Goal: Transaction & Acquisition: Purchase product/service

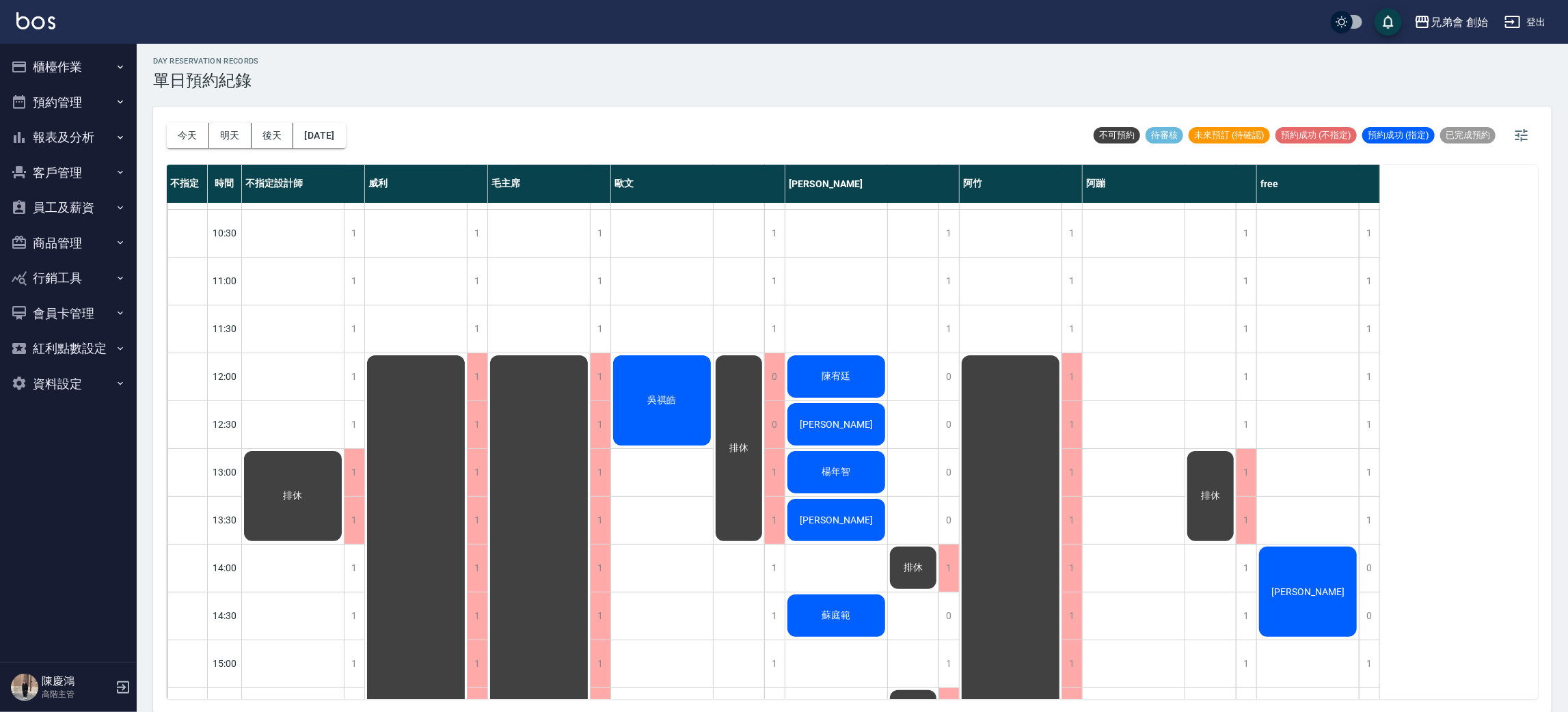
scroll to position [35, 0]
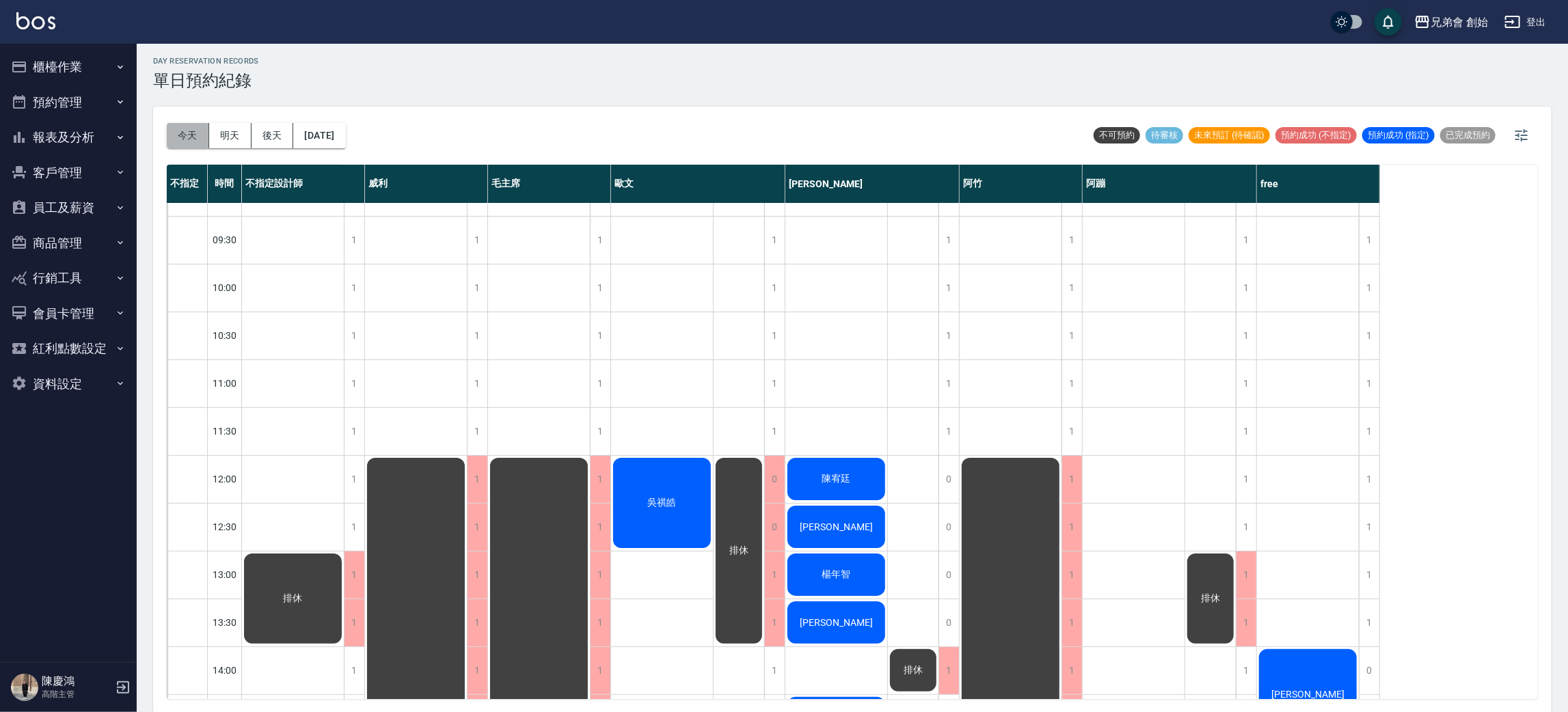
click at [203, 137] on button "今天" at bounding box center [188, 136] width 42 height 26
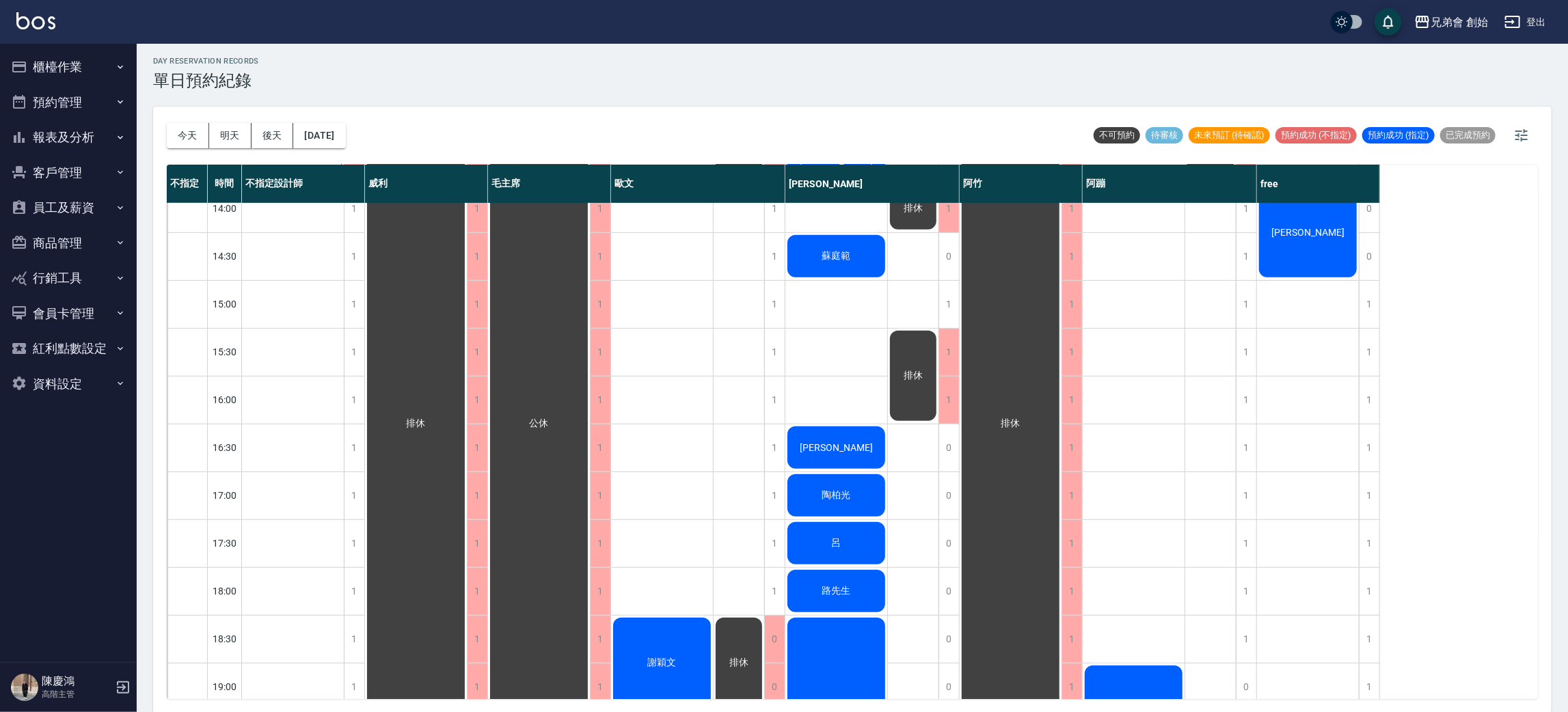
scroll to position [702, 0]
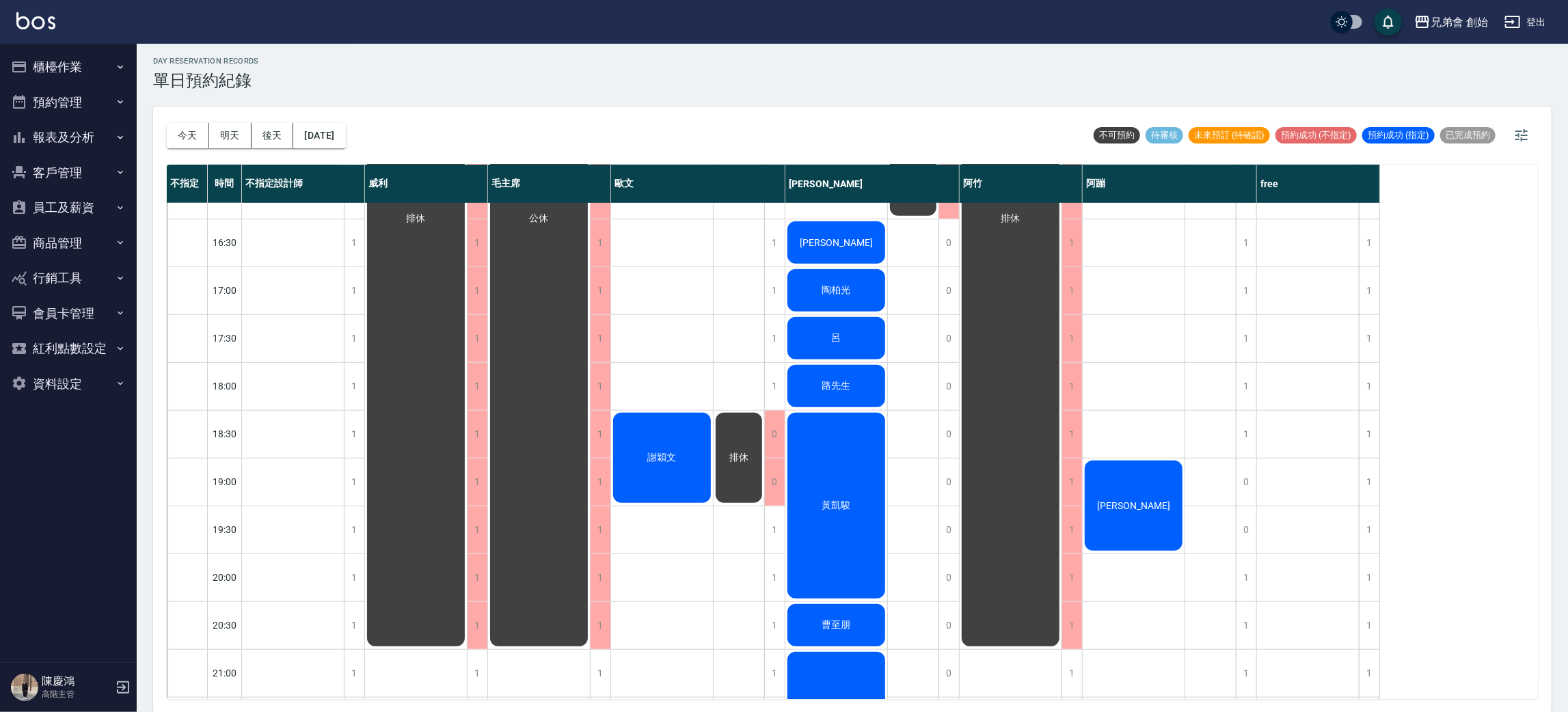
click at [732, 484] on div "排休" at bounding box center [738, 457] width 50 height 94
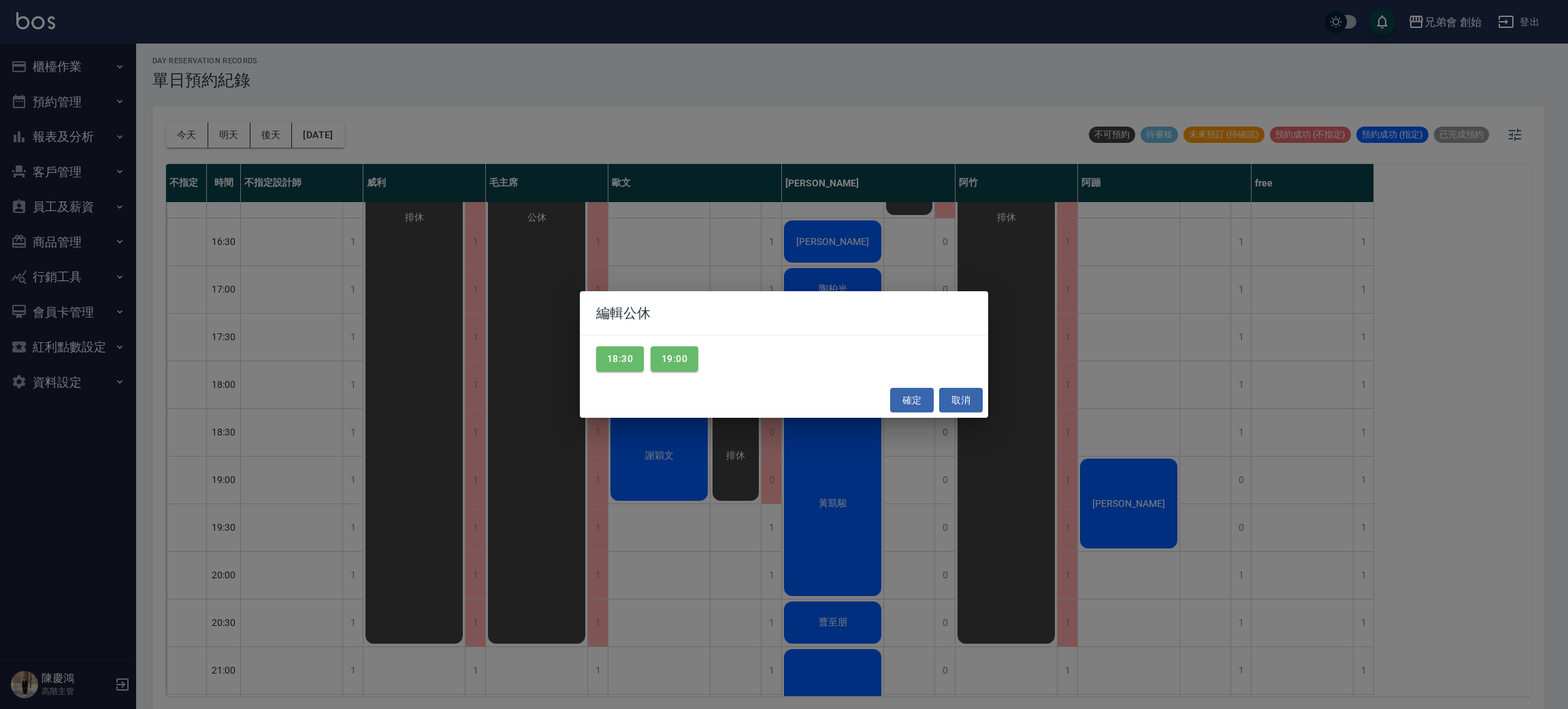
click at [641, 563] on div "編輯公休 18:30 19:00 確定 取消" at bounding box center [784, 354] width 1568 height 709
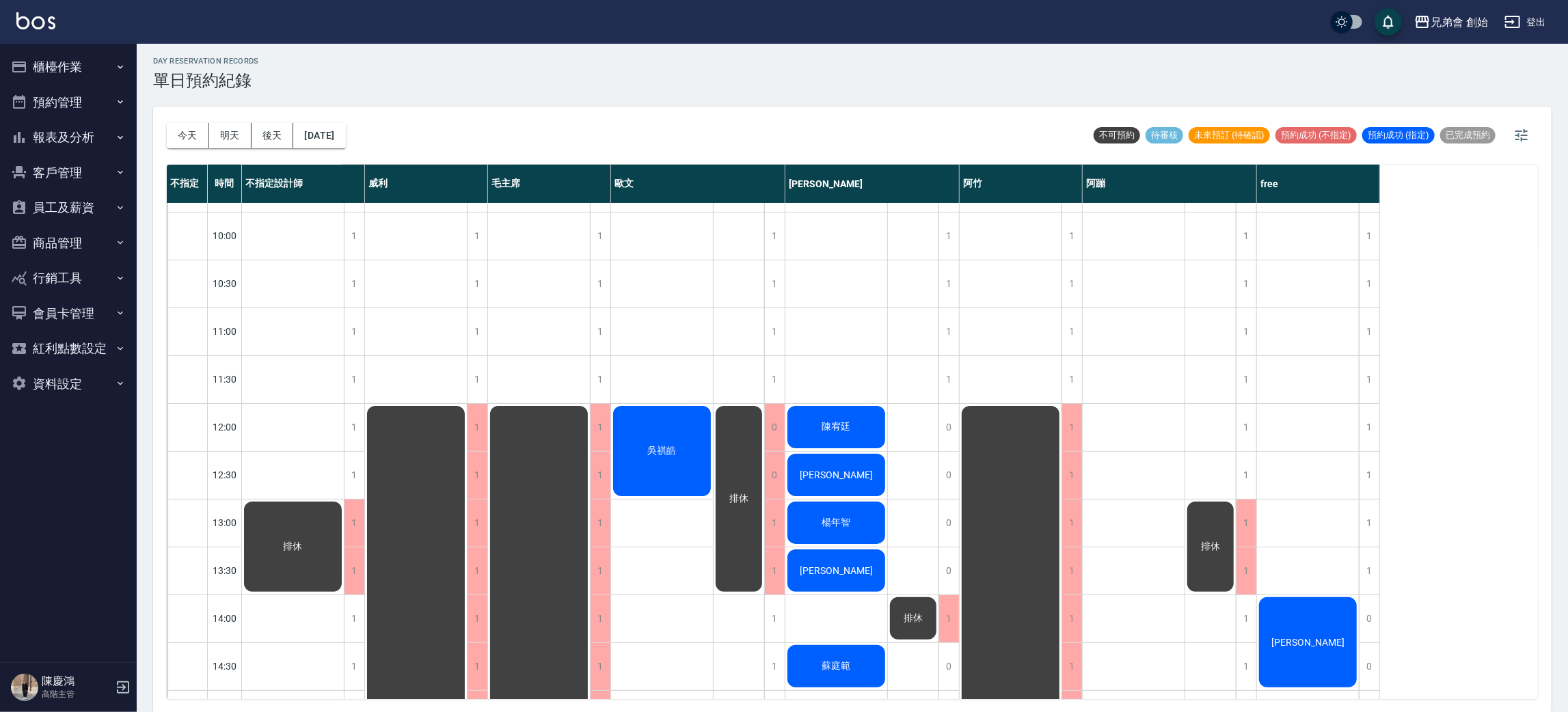
scroll to position [292, 0]
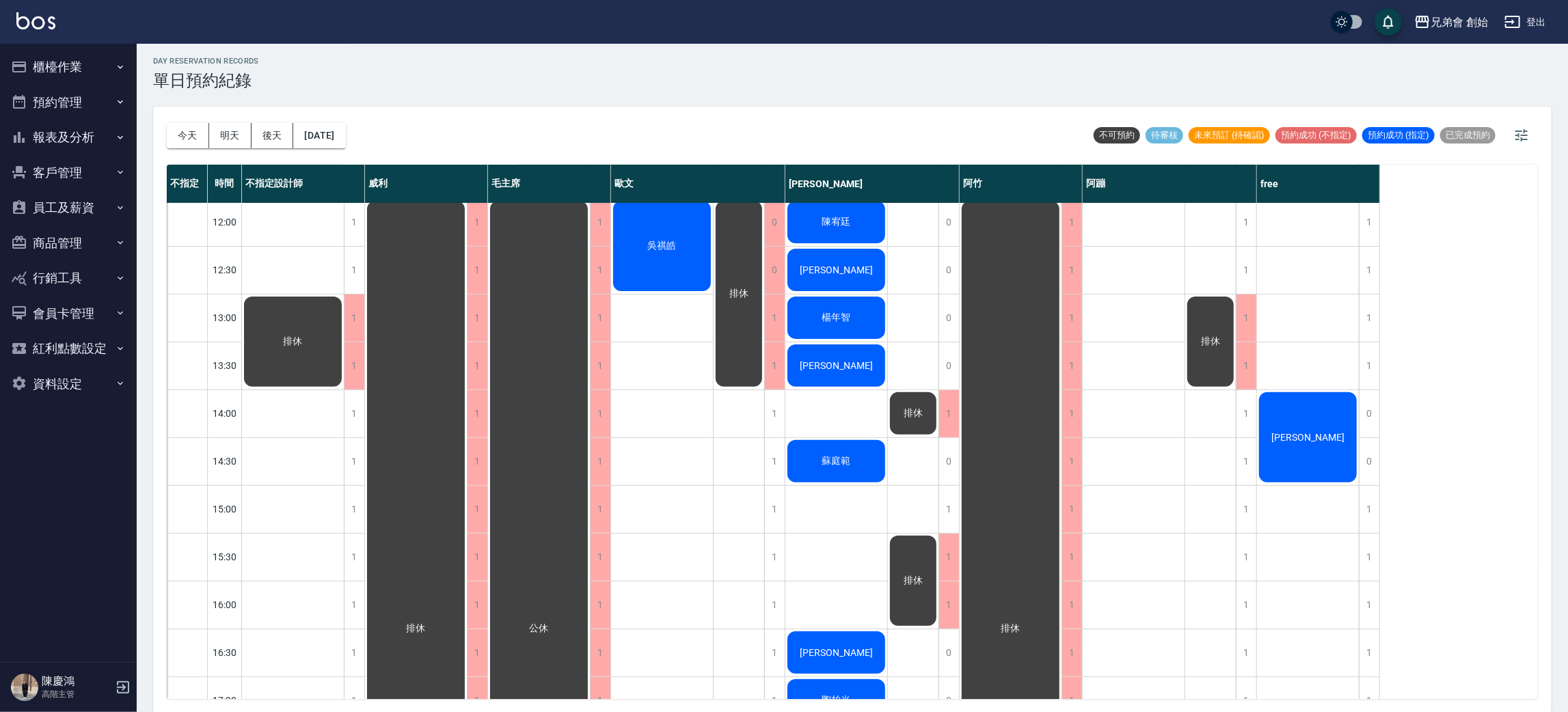
click at [1334, 459] on div "[PERSON_NAME]" at bounding box center [1308, 437] width 102 height 94
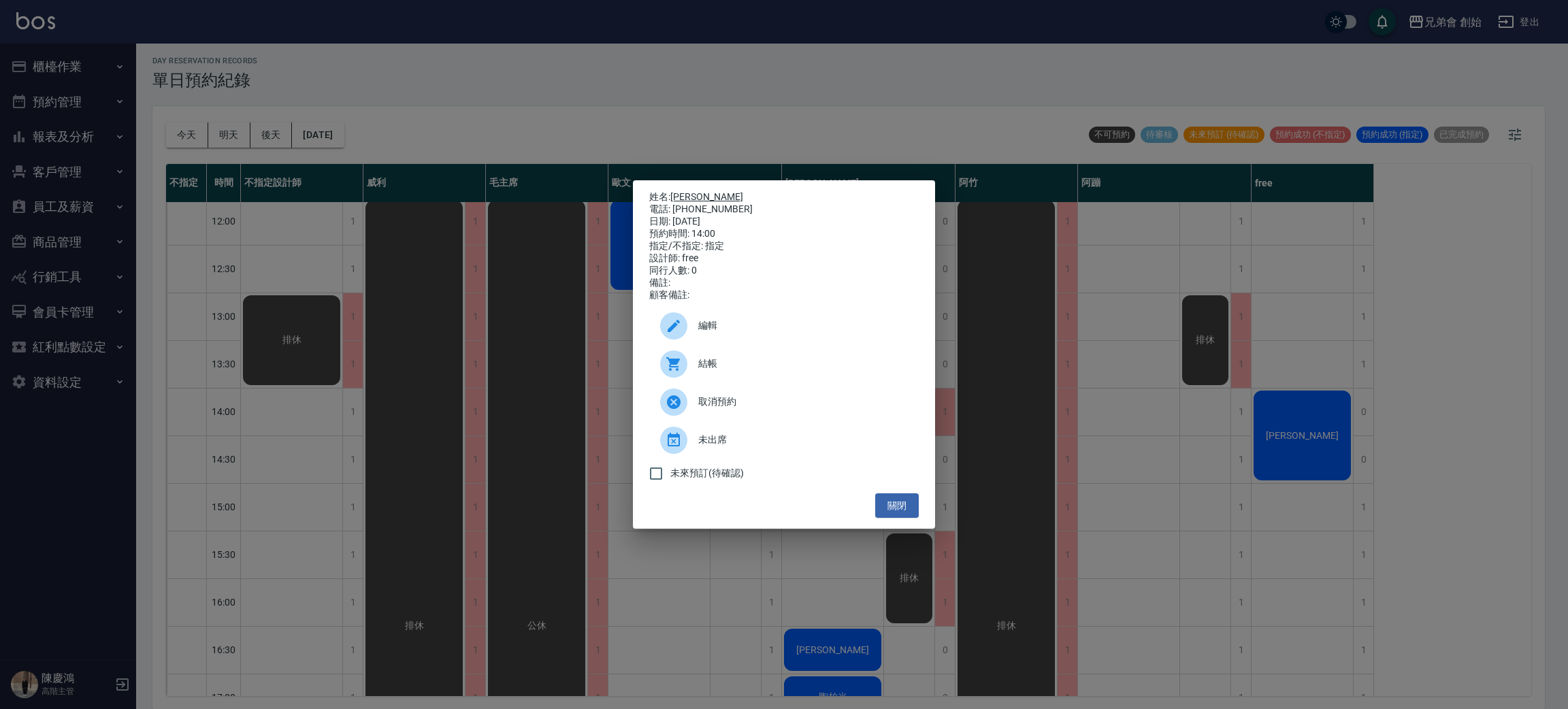
click at [679, 192] on link "[PERSON_NAME]" at bounding box center [707, 196] width 73 height 11
click at [958, 126] on div "姓名: [PERSON_NAME]先生 電話: [PHONE_NUMBER] 日期: [DATE] 預約時間: 14:00 指定/不指定: 指定 設計師: f…" at bounding box center [784, 354] width 1568 height 709
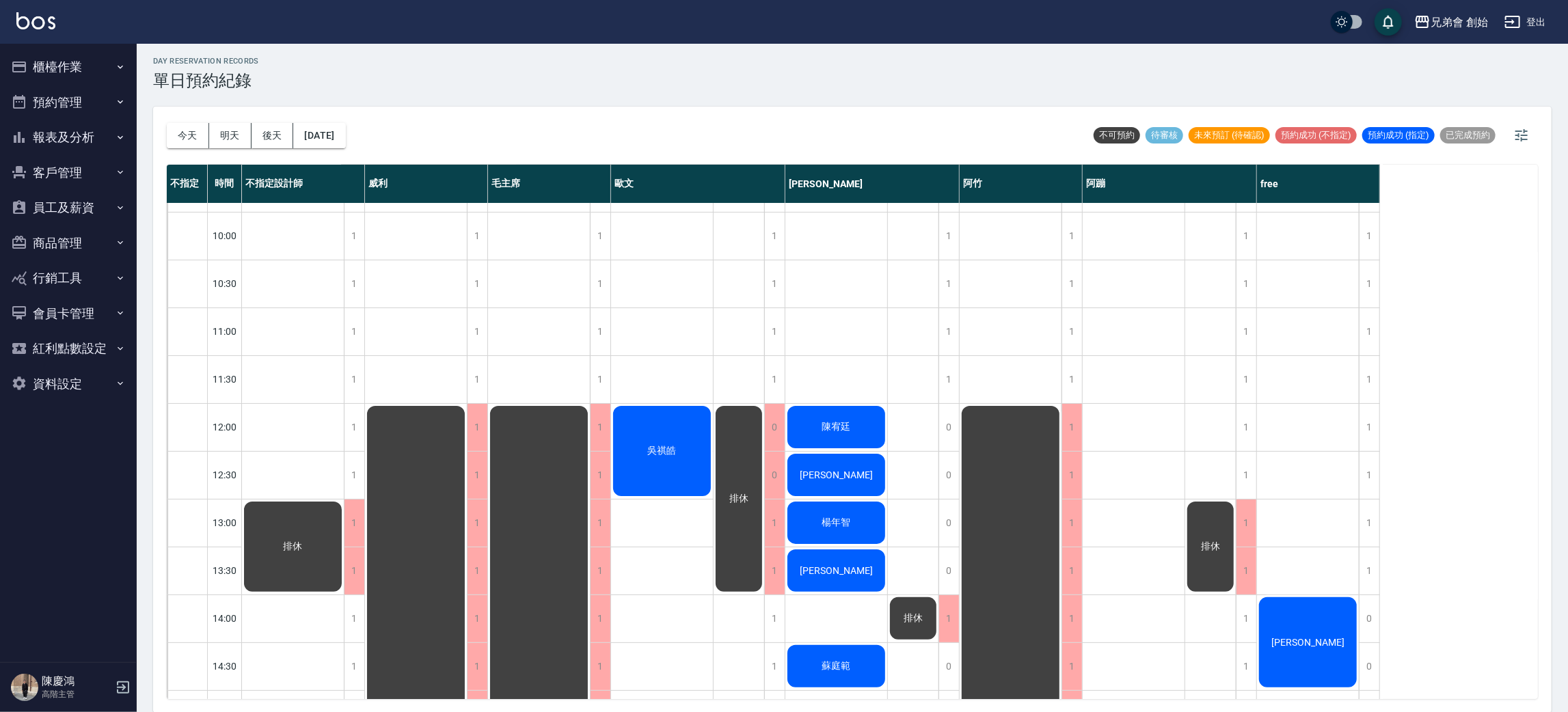
scroll to position [0, 0]
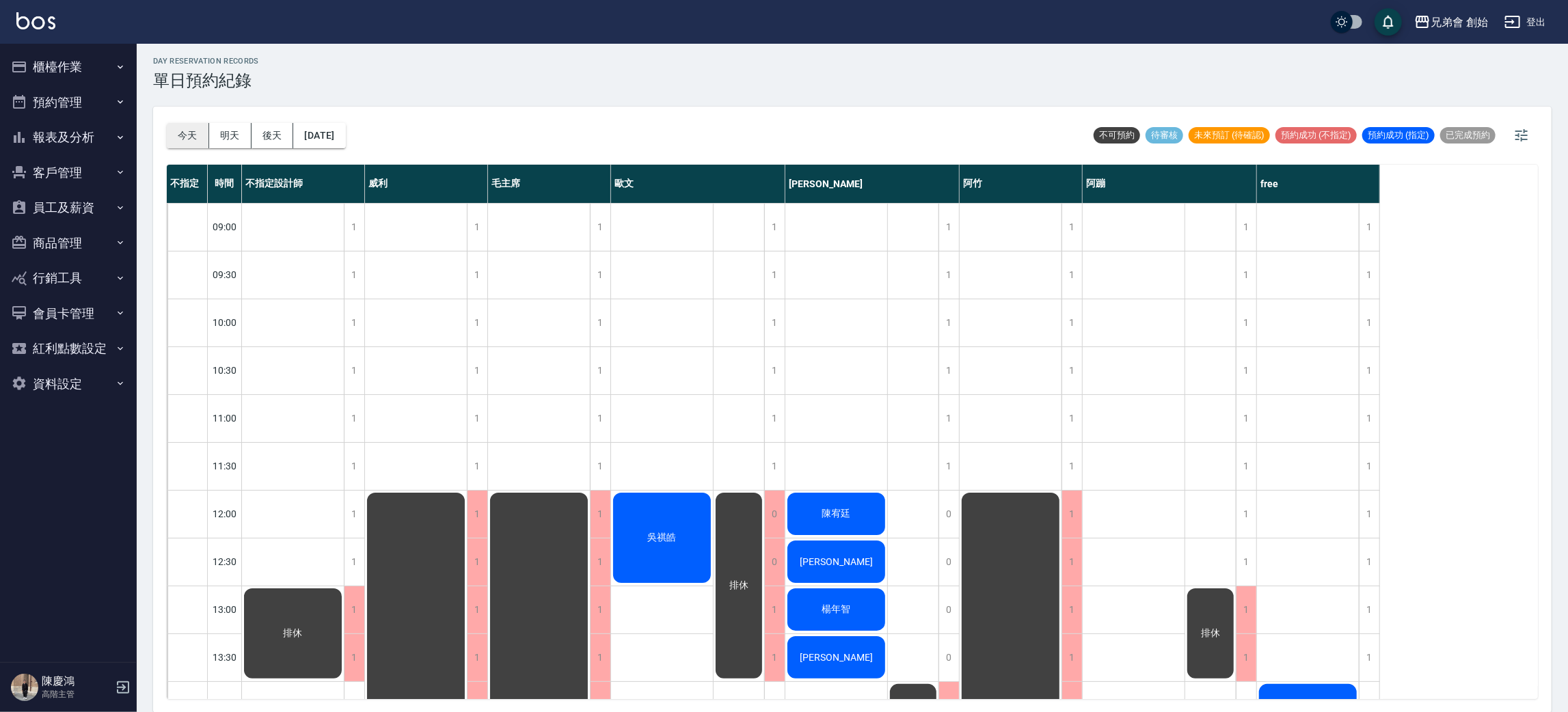
click at [190, 126] on button "今天" at bounding box center [188, 136] width 42 height 26
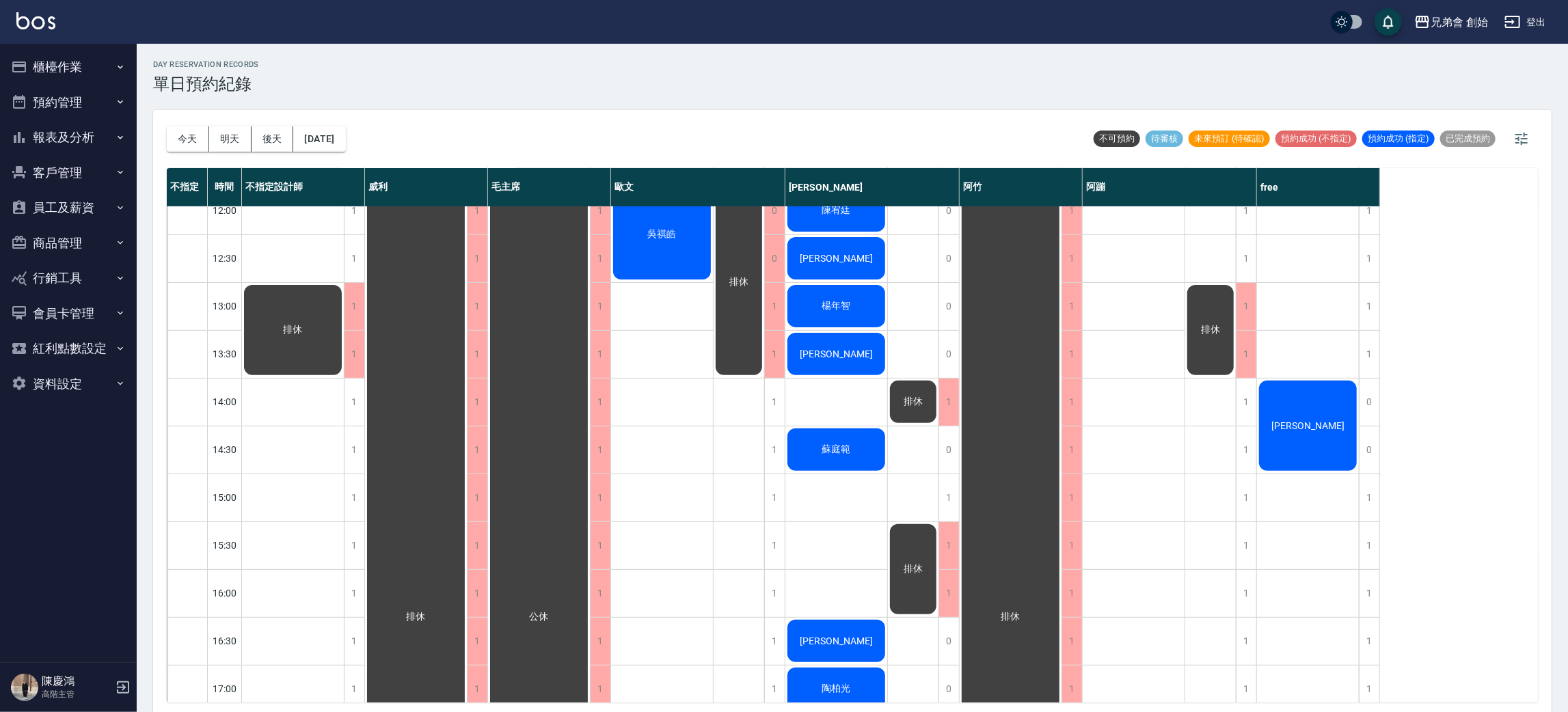
scroll to position [718, 0]
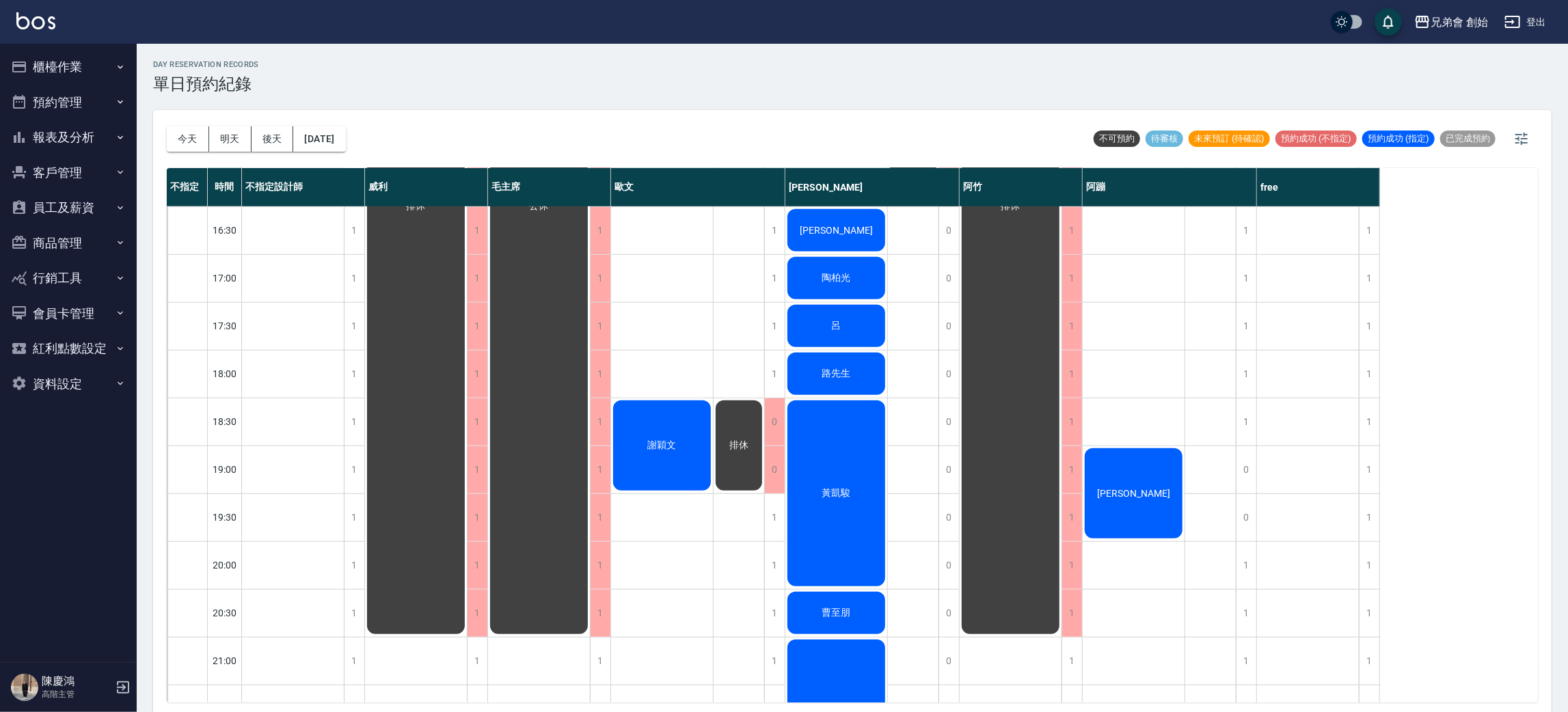
drag, startPoint x: 1285, startPoint y: 303, endPoint x: 1507, endPoint y: 274, distance: 223.9
click at [1286, 237] on div "[PERSON_NAME]" at bounding box center [1308, 182] width 103 height 1388
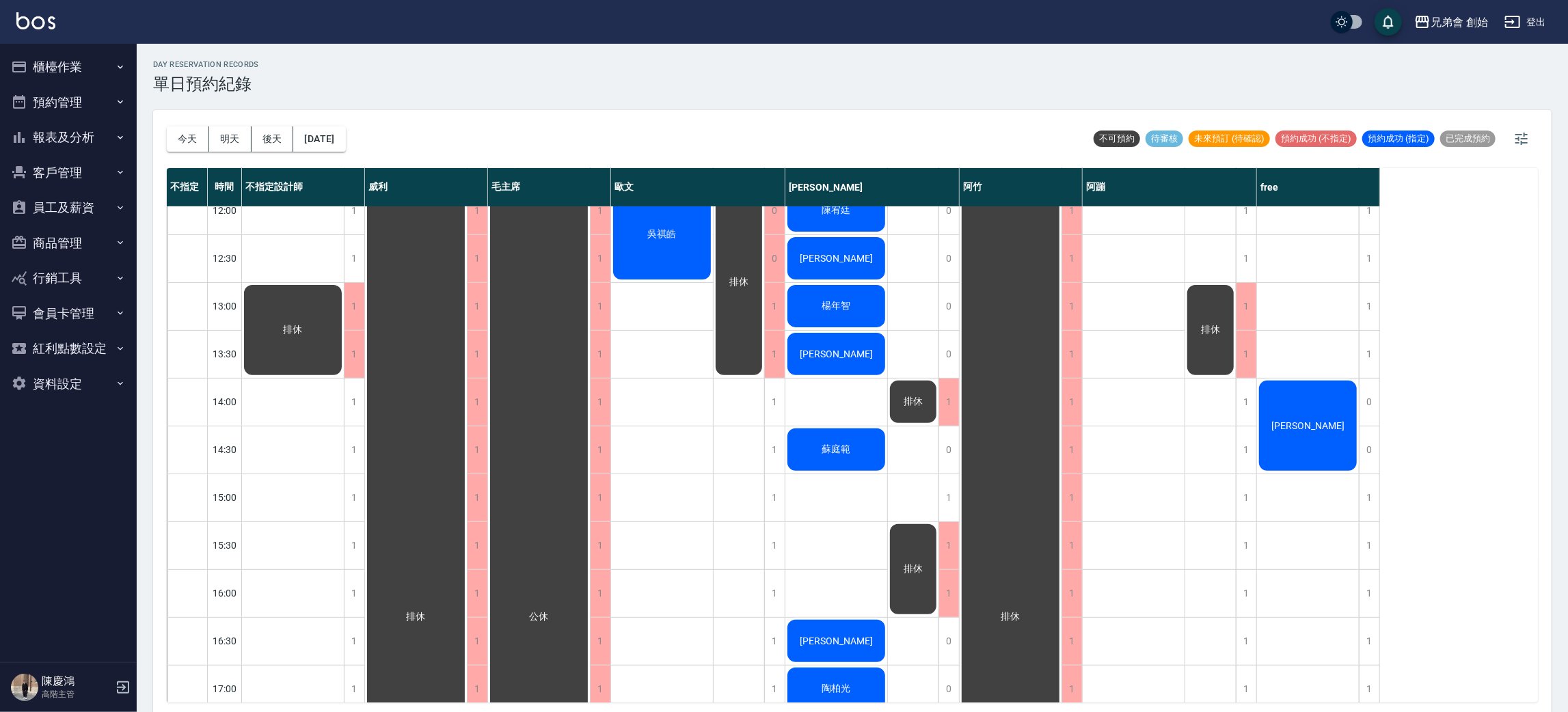
click at [1326, 432] on div "[PERSON_NAME]" at bounding box center [1308, 425] width 102 height 94
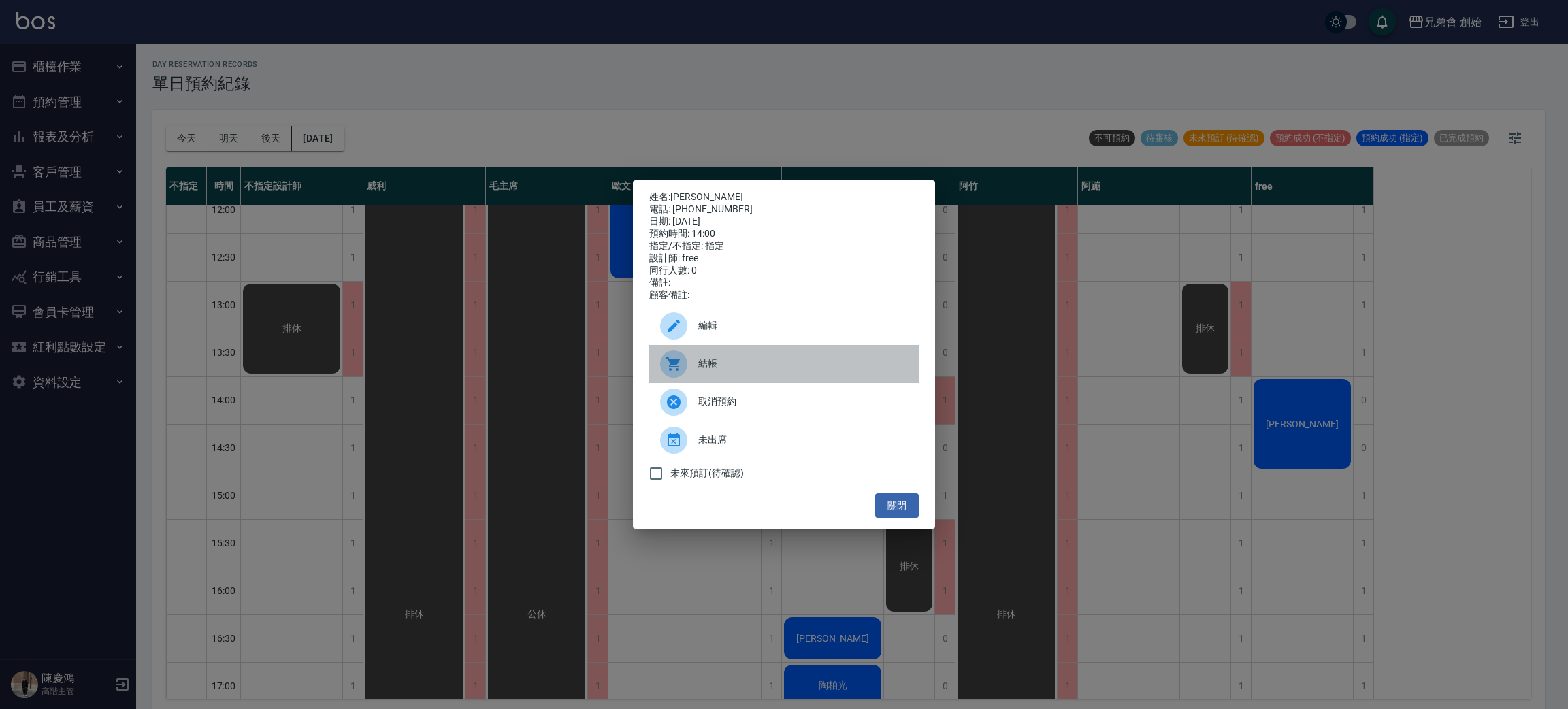
click at [721, 371] on span "結帳" at bounding box center [803, 364] width 210 height 15
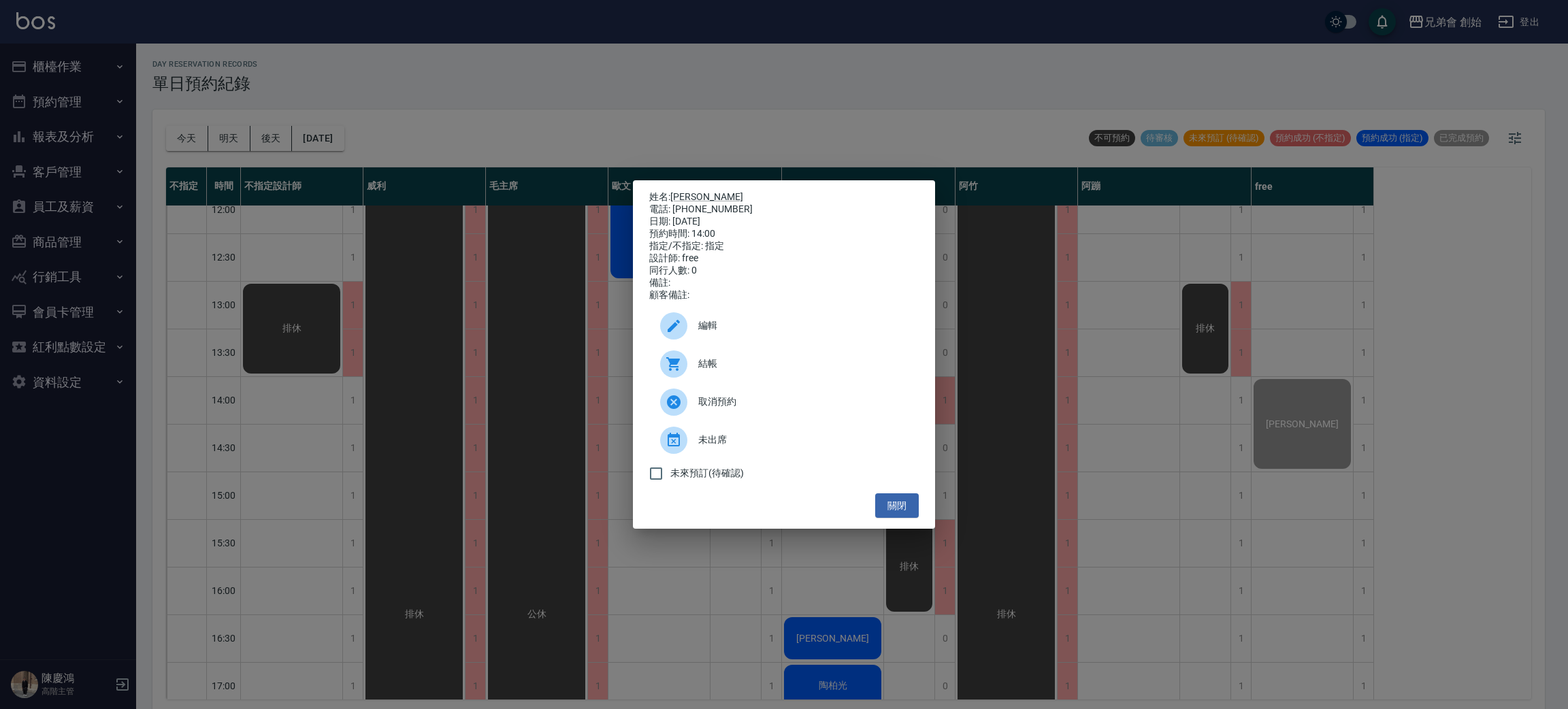
click at [361, 139] on div "姓名: [PERSON_NAME]先生 電話: [PHONE_NUMBER] 日期: [DATE] 預約時間: 14:00 指定/不指定: 指定 設計師: f…" at bounding box center [784, 354] width 1568 height 709
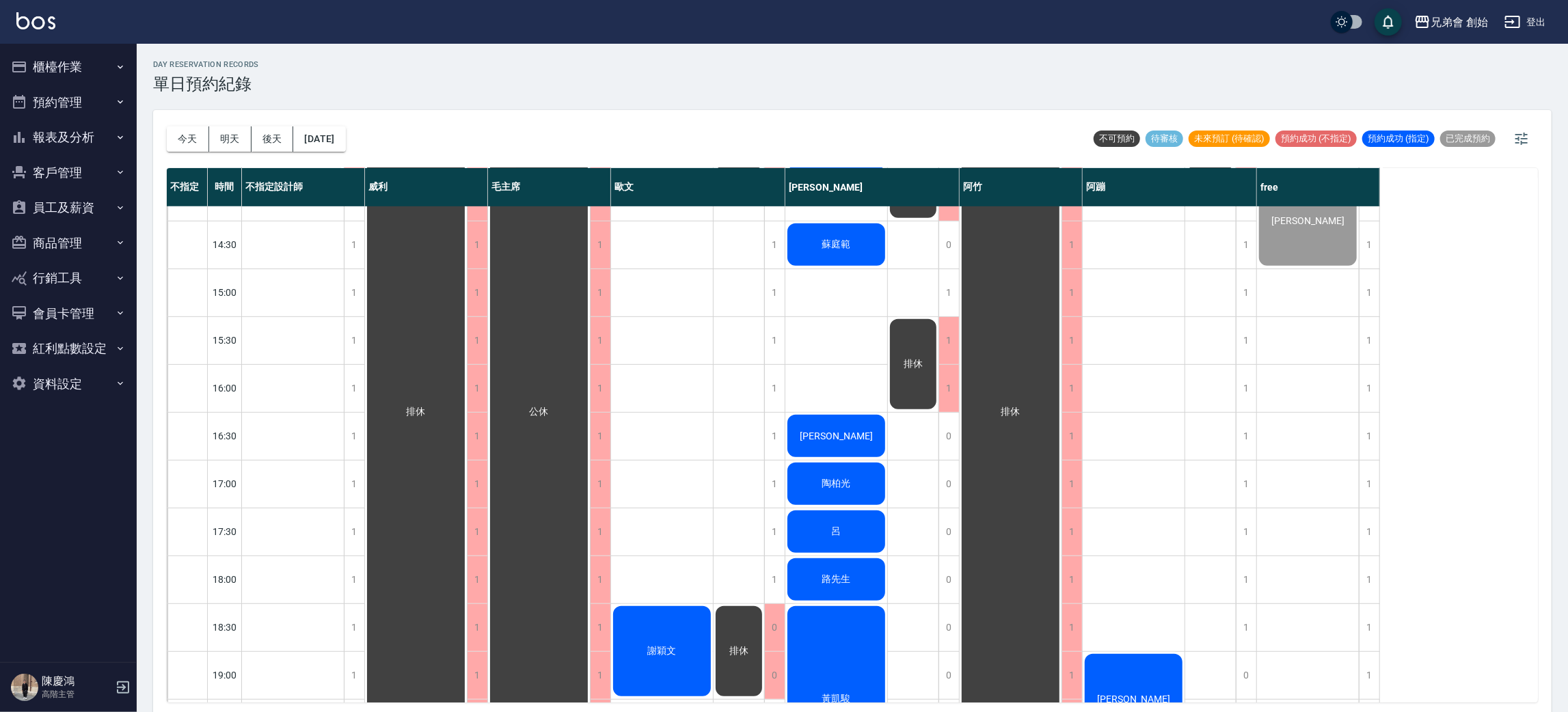
scroll to position [410, 0]
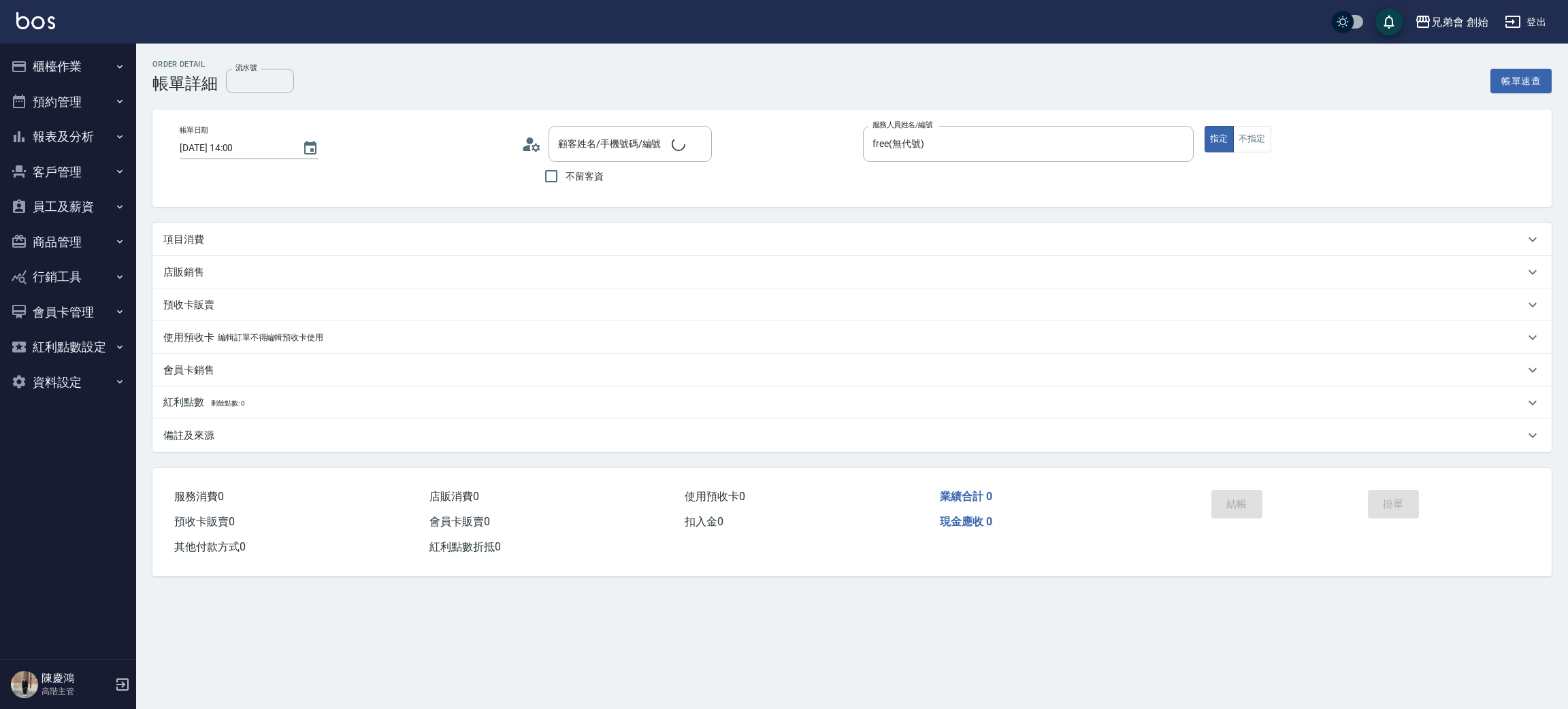
type input "[DATE] 14:00"
type input "free(無代號)"
type input "陳先生/0919099541/"
drag, startPoint x: 378, startPoint y: 235, endPoint x: 366, endPoint y: 241, distance: 13.4
click at [378, 232] on div "項目消費" at bounding box center [844, 240] width 1361 height 15
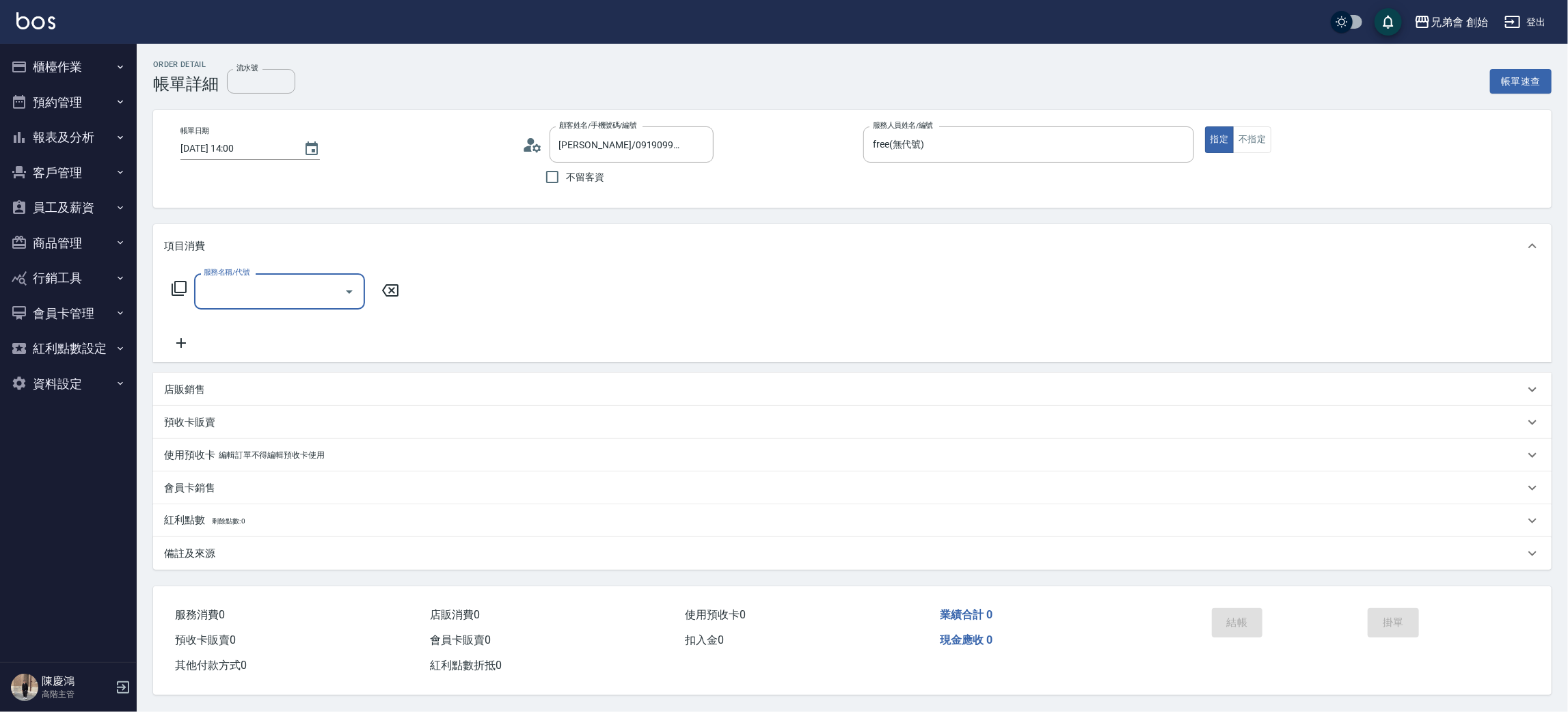
click at [274, 285] on input "服務名稱/代號" at bounding box center [269, 291] width 138 height 24
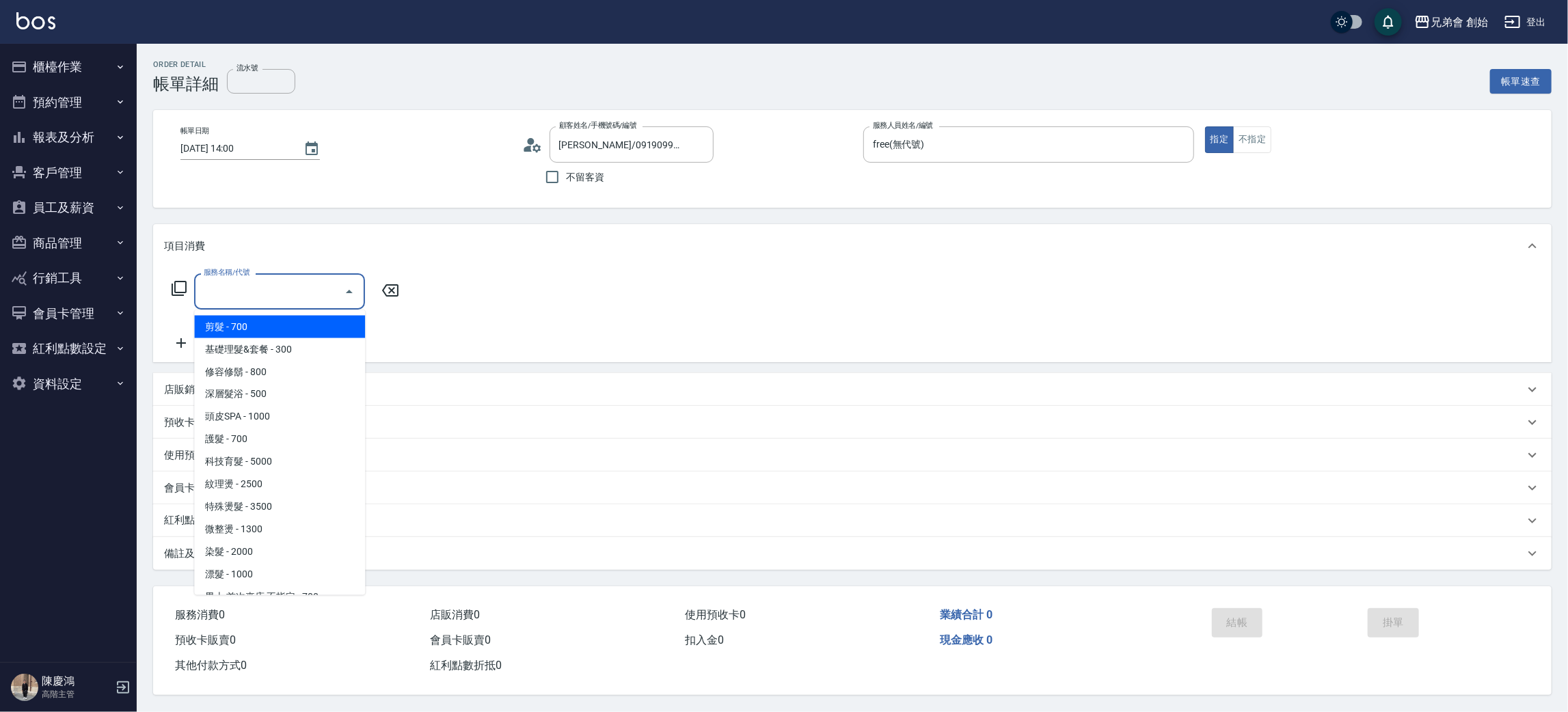
drag, startPoint x: 274, startPoint y: 323, endPoint x: 282, endPoint y: 320, distance: 8.5
click at [274, 320] on span "剪髮 - 700" at bounding box center [279, 327] width 171 height 23
type input "剪髮(A01)"
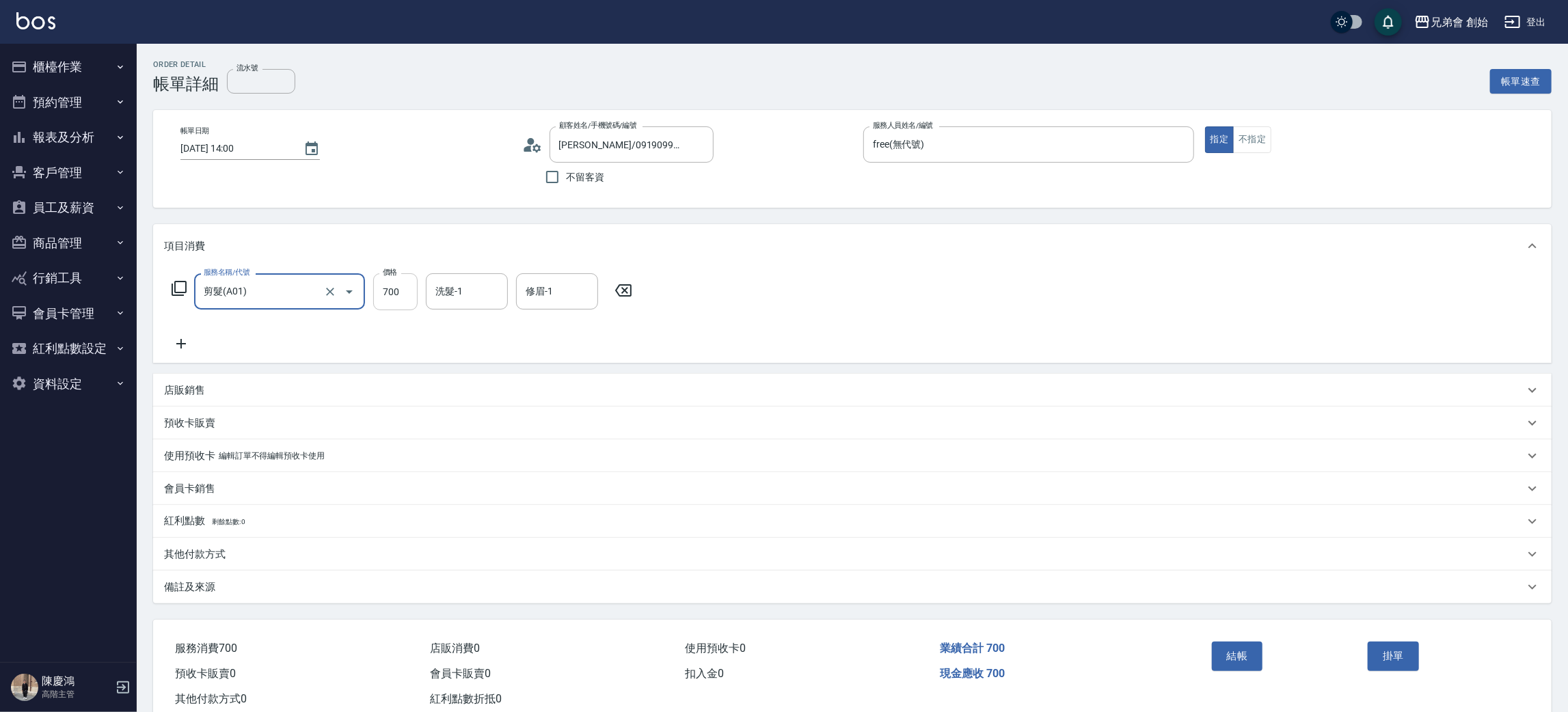
click at [391, 298] on input "700" at bounding box center [395, 292] width 45 height 37
type input "300"
click at [1237, 659] on button "結帳" at bounding box center [1237, 656] width 51 height 28
